Goal: Entertainment & Leisure: Consume media (video, audio)

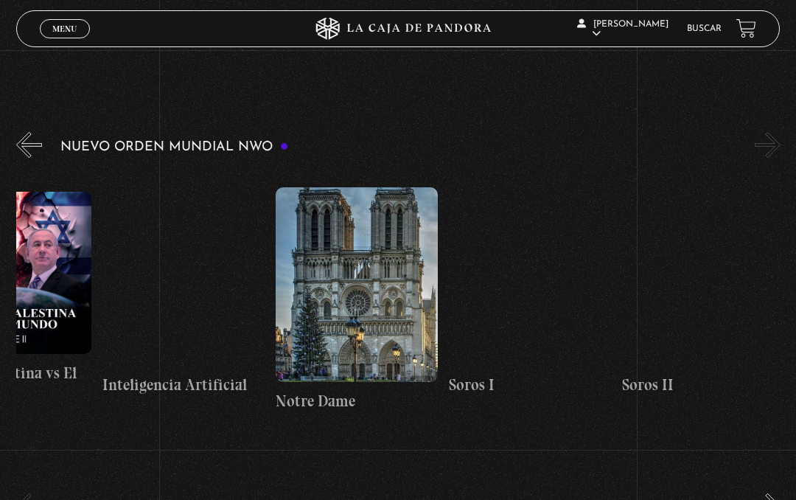
scroll to position [0, 13080]
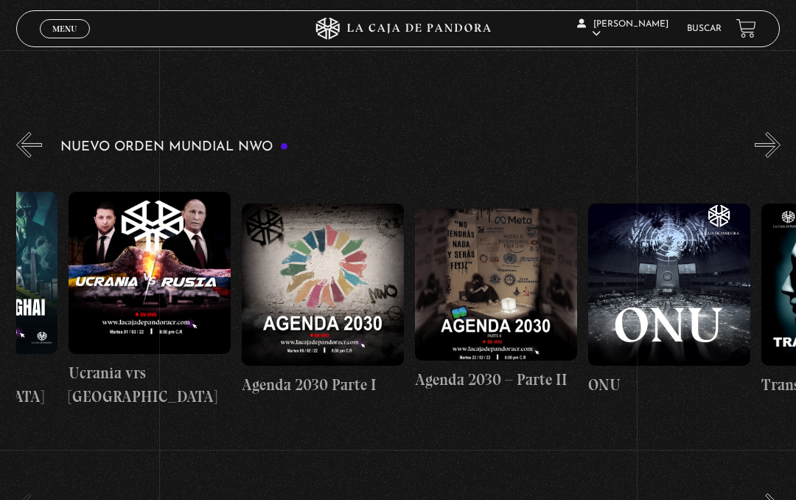
click at [23, 155] on button "«" at bounding box center [29, 145] width 26 height 26
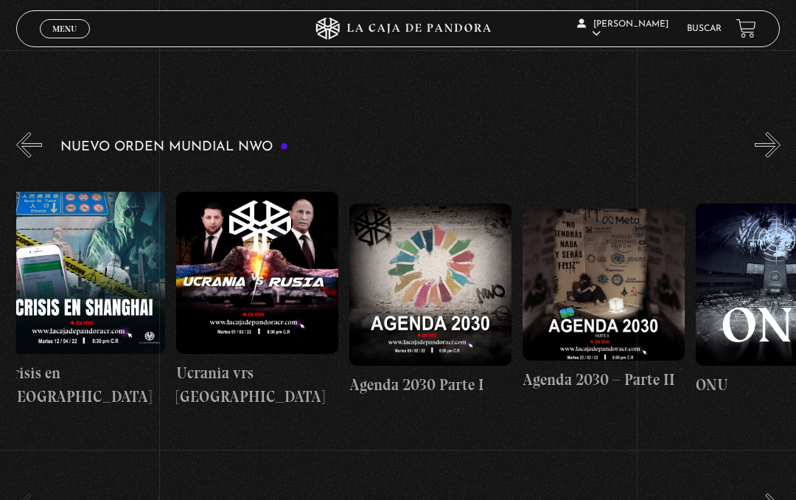
scroll to position [0, 9702]
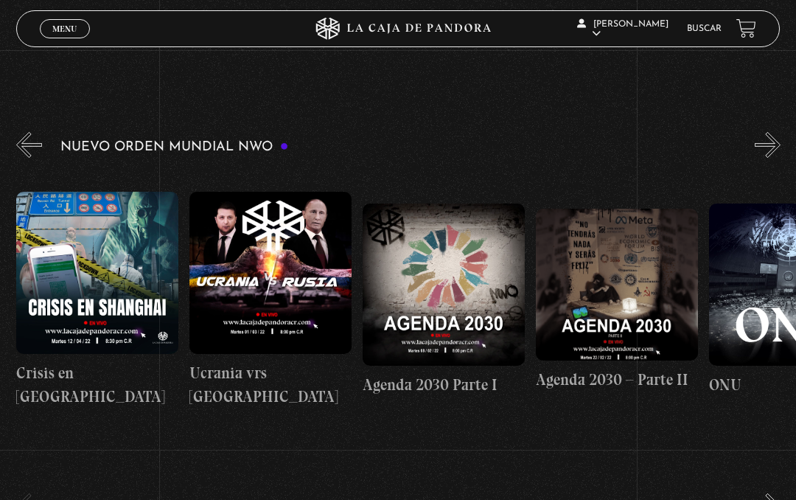
click at [47, 33] on link "Menu Cerrar" at bounding box center [65, 28] width 50 height 19
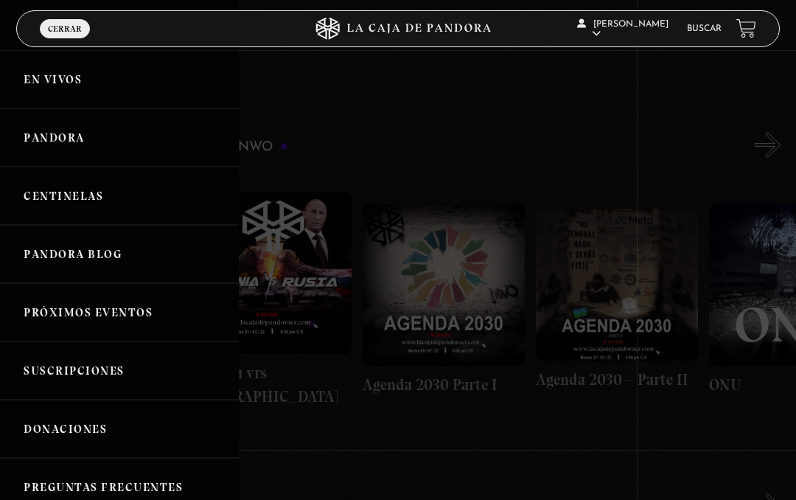
click at [45, 75] on link "En vivos" at bounding box center [119, 79] width 239 height 58
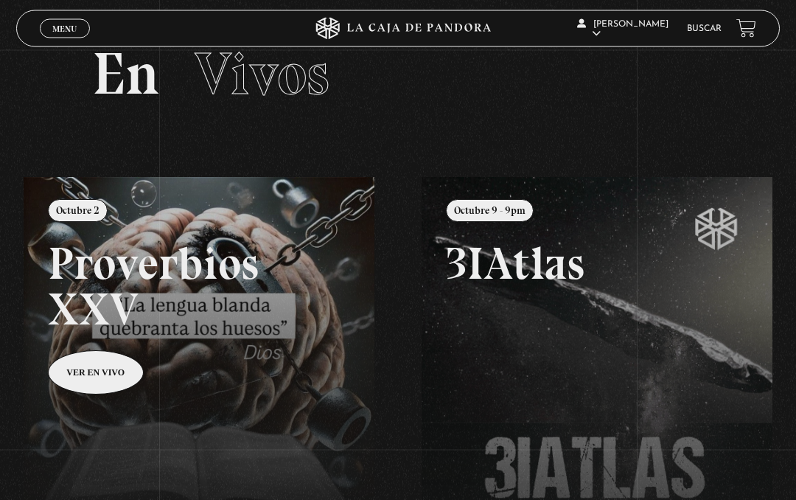
scroll to position [1, 0]
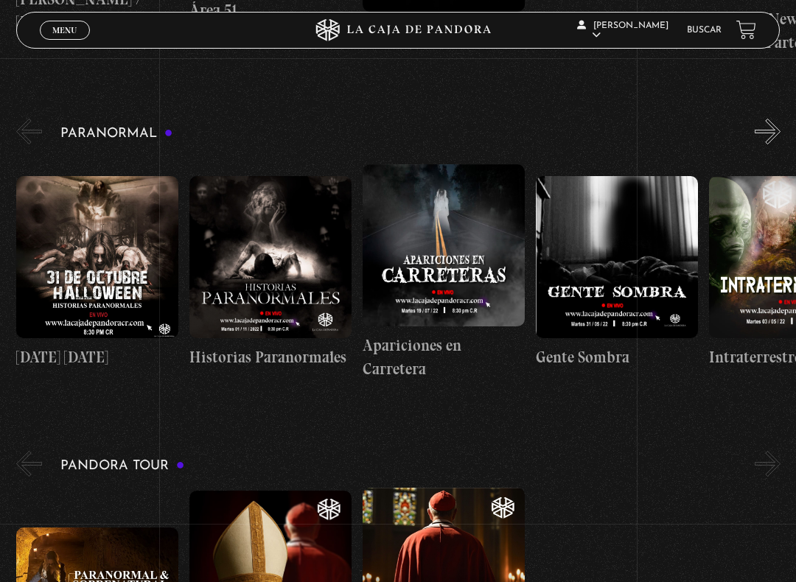
click at [292, 256] on figure at bounding box center [270, 257] width 162 height 162
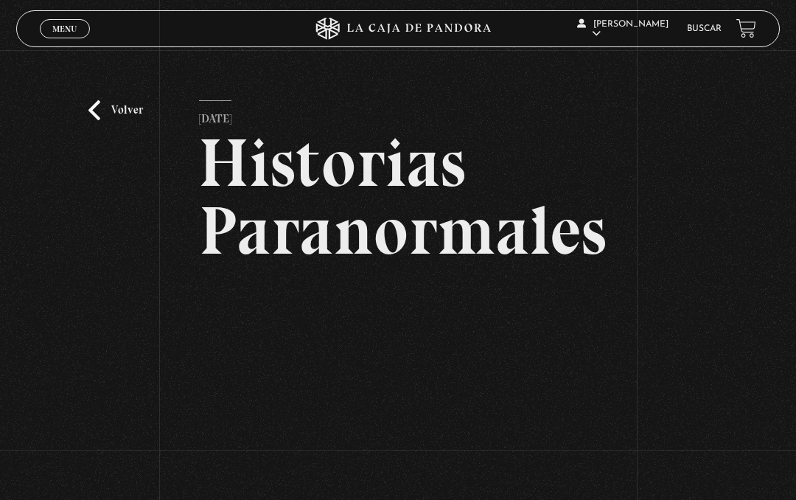
click at [88, 108] on link "Volver" at bounding box center [115, 110] width 55 height 20
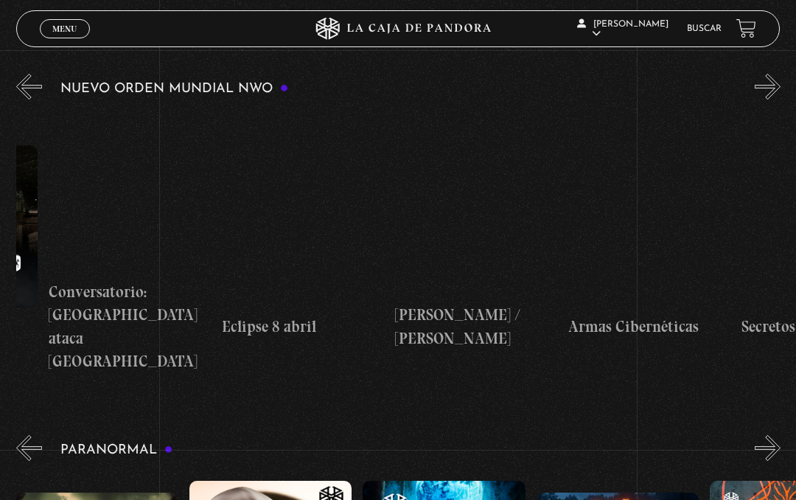
scroll to position [0, 3088]
